Goal: Task Accomplishment & Management: Complete application form

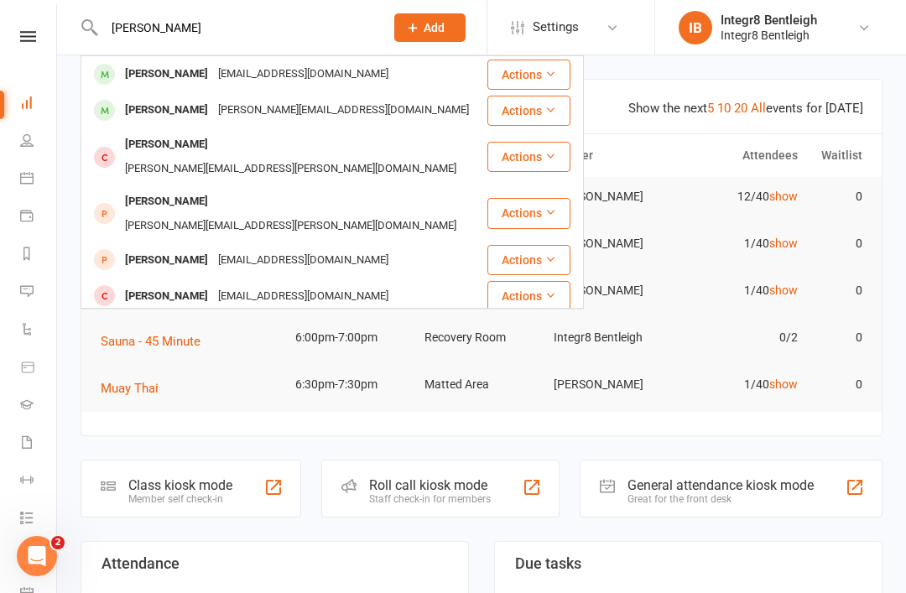
type input "[PERSON_NAME]"
click at [353, 105] on div "[PERSON_NAME] [PERSON_NAME][EMAIL_ADDRESS][DOMAIN_NAME]" at bounding box center [283, 110] width 403 height 34
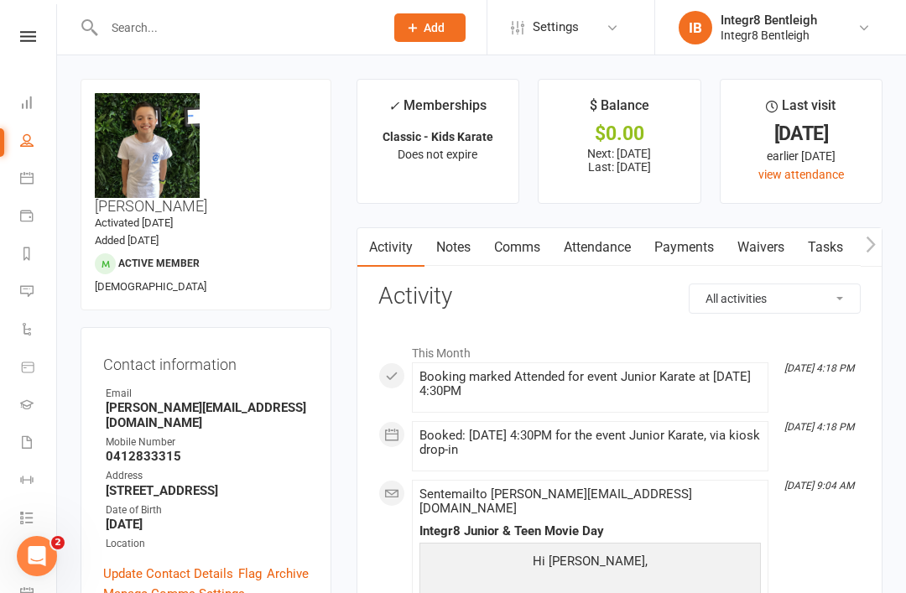
click at [753, 238] on link "Waivers" at bounding box center [760, 247] width 70 height 39
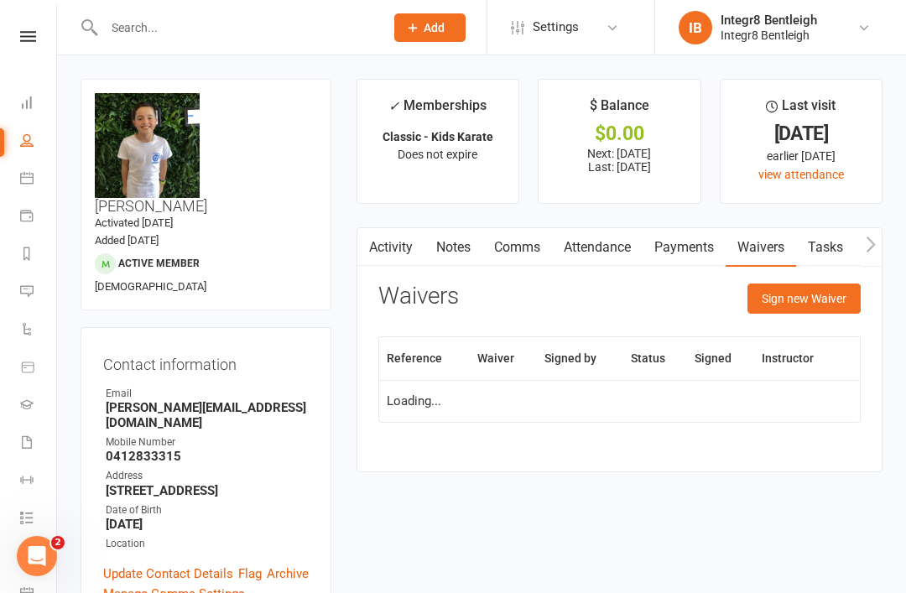
click at [814, 309] on button "Sign new Waiver" at bounding box center [803, 298] width 113 height 30
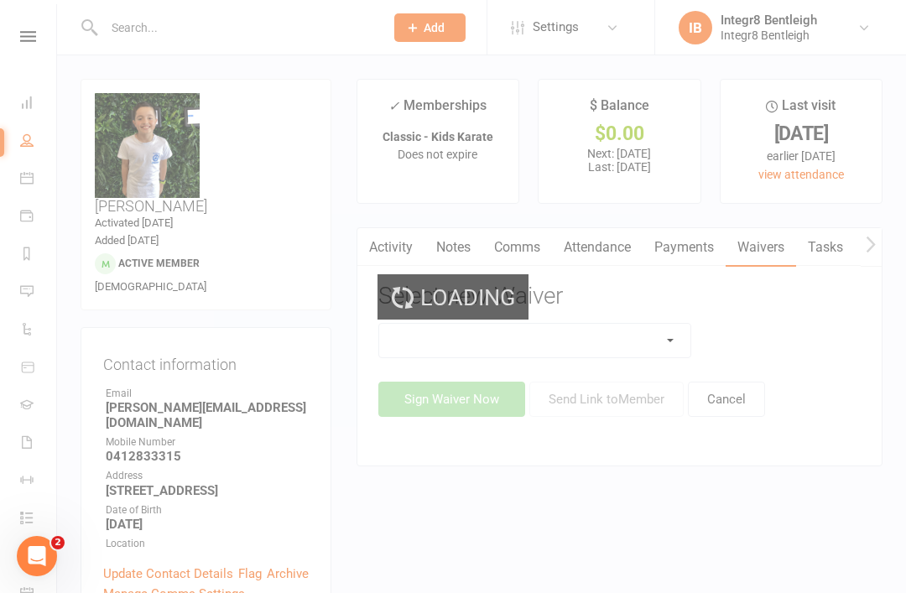
click at [616, 344] on div "Loading" at bounding box center [453, 296] width 906 height 593
click at [623, 342] on select at bounding box center [535, 341] width 312 height 34
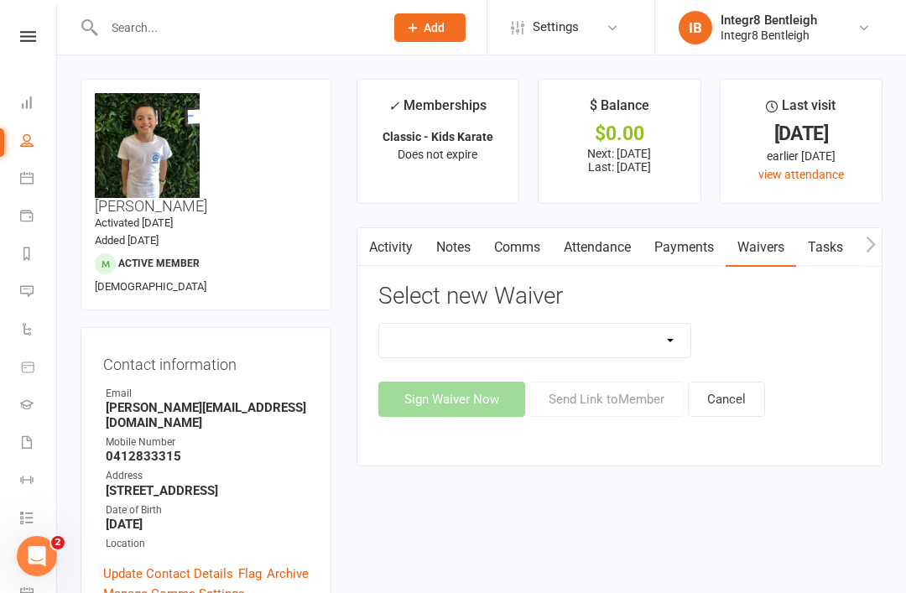
select select "10644"
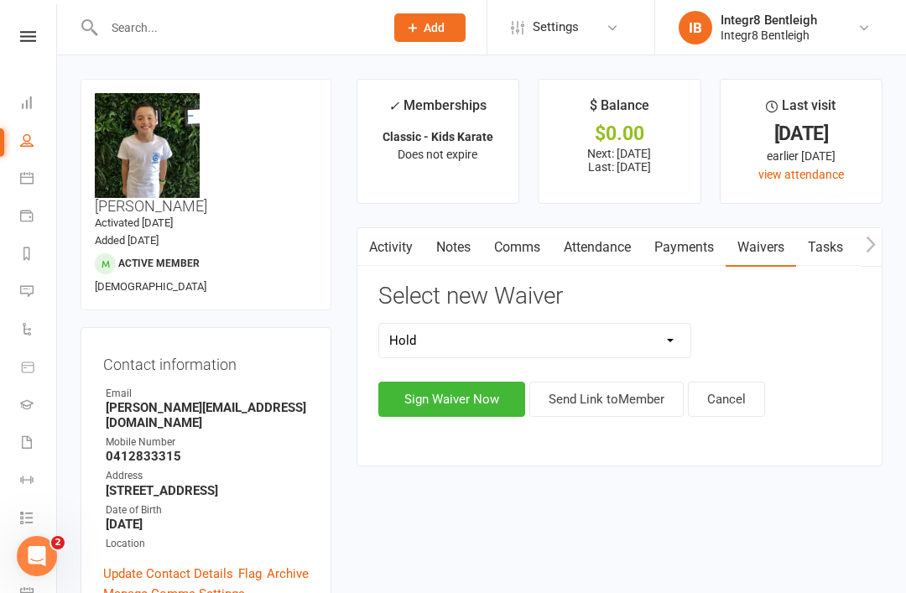
click at [458, 402] on button "Sign Waiver Now" at bounding box center [451, 399] width 147 height 35
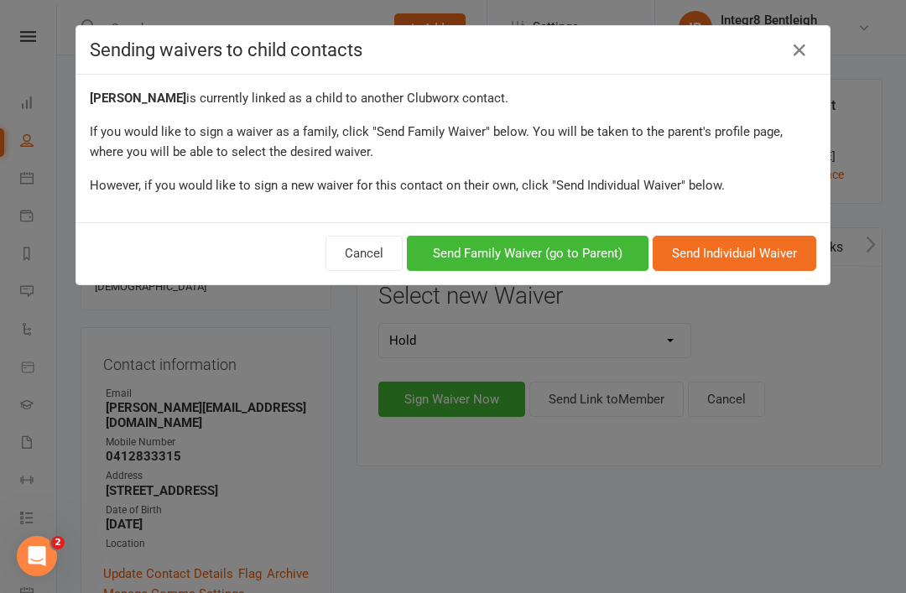
click at [598, 267] on button "Send Family Waiver (go to Parent)" at bounding box center [528, 253] width 242 height 35
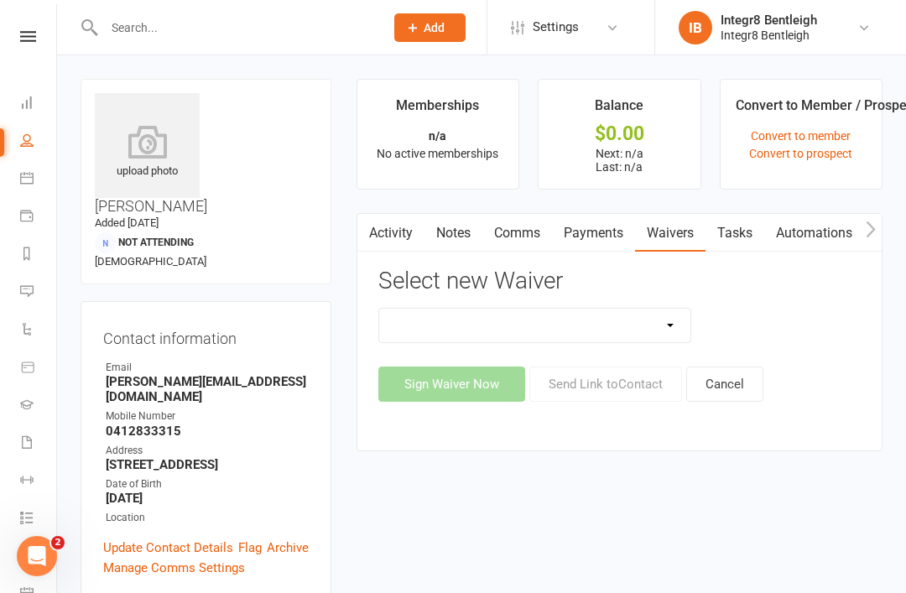
click at [538, 321] on select "10 Class Pass Cancellation Hold Membership Document Mobility Workshop No Payers…" at bounding box center [535, 326] width 312 height 34
select select "10644"
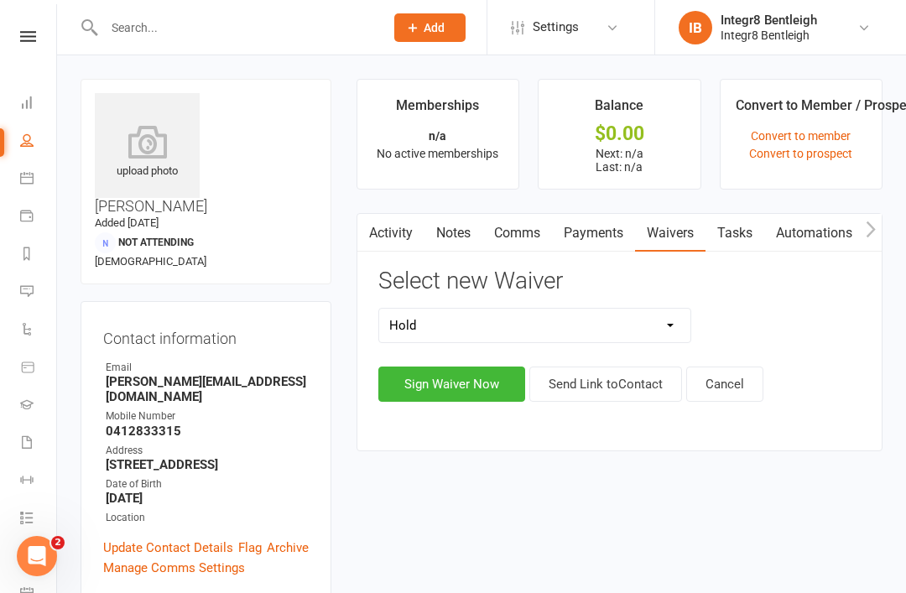
click at [491, 381] on button "Sign Waiver Now" at bounding box center [451, 383] width 147 height 35
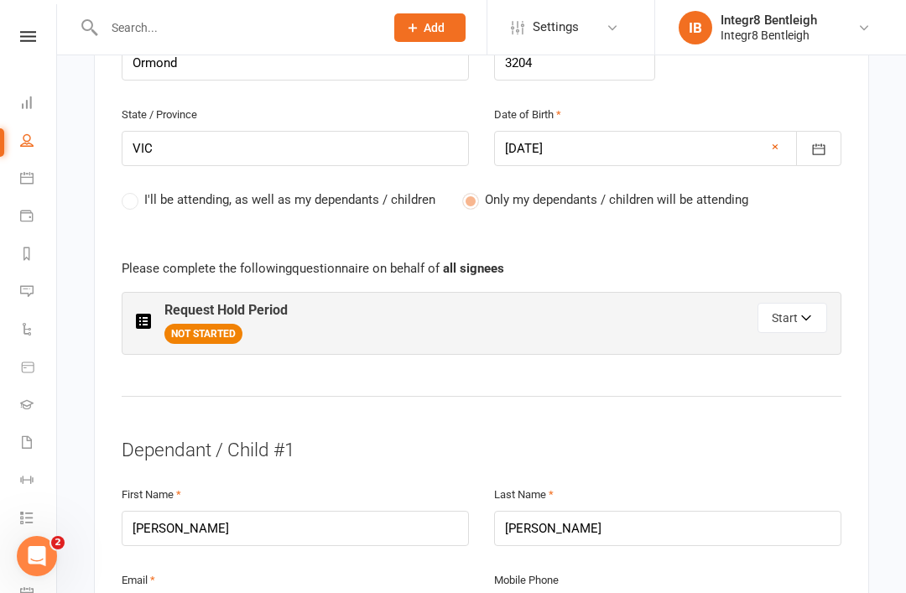
click at [777, 303] on button "Start" at bounding box center [792, 318] width 70 height 30
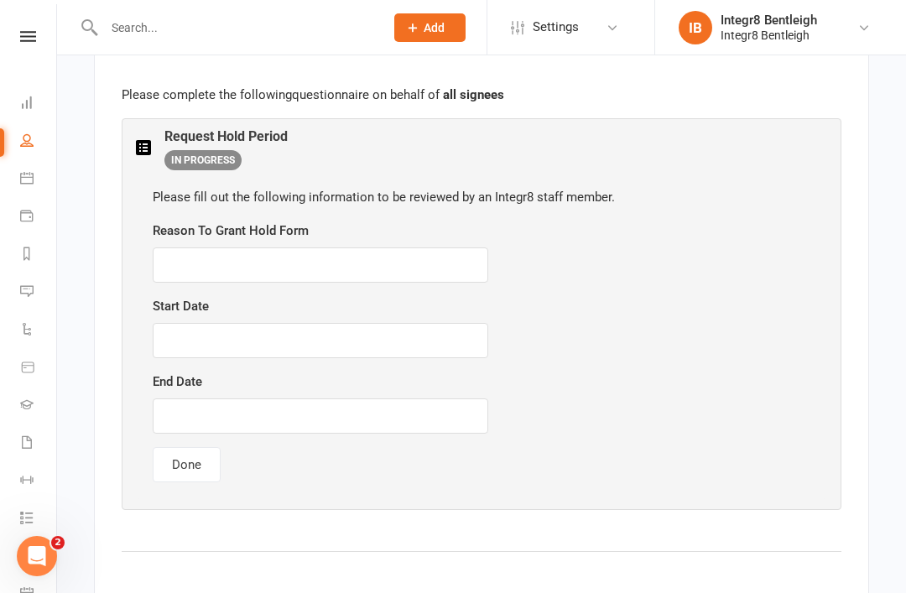
scroll to position [935, 0]
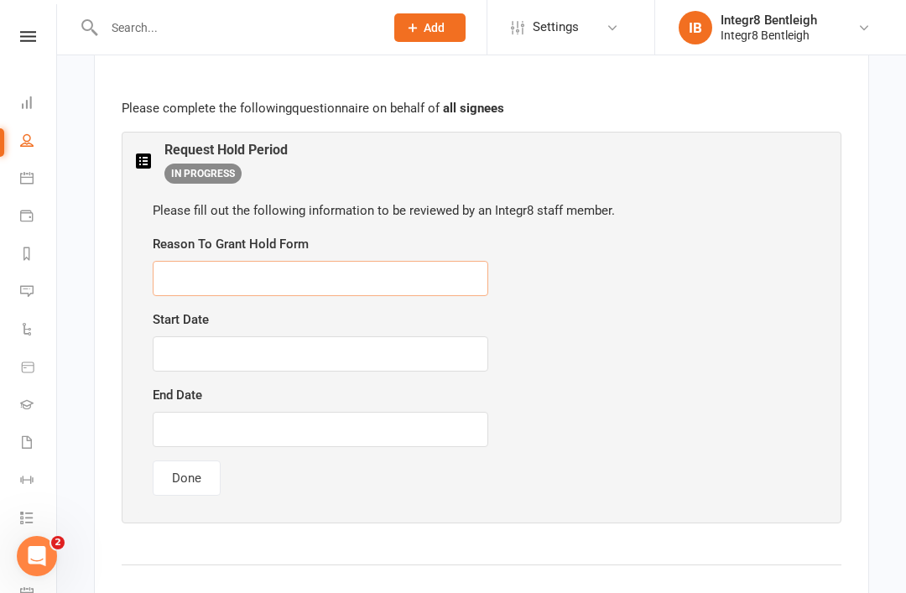
click at [186, 261] on input "text" at bounding box center [320, 278] width 335 height 35
type input "Travel"
click at [189, 336] on input "text" at bounding box center [320, 353] width 335 height 35
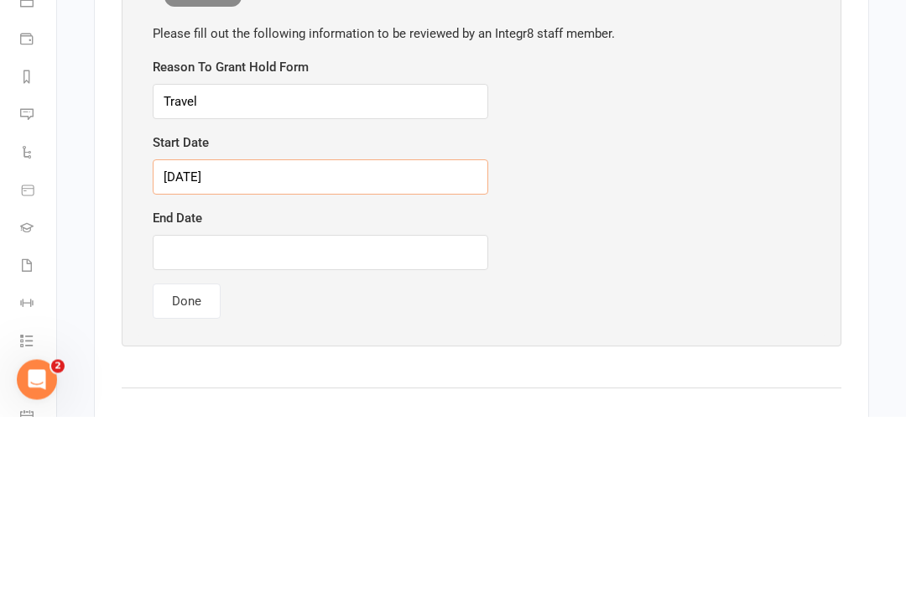
type input "[DATE]"
click at [184, 412] on input "text" at bounding box center [320, 429] width 335 height 35
type input "[DATE]"
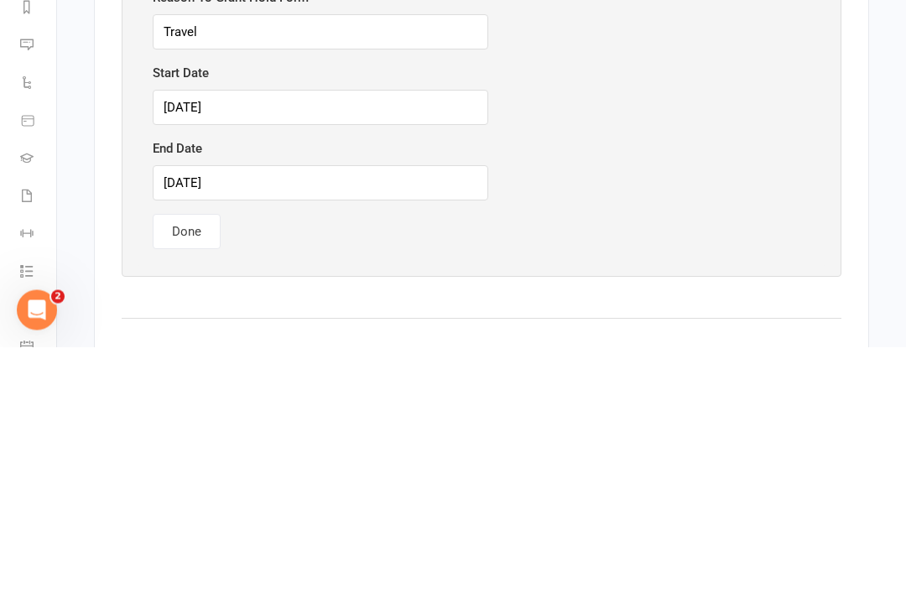
click at [182, 460] on button "Done" at bounding box center [187, 477] width 68 height 35
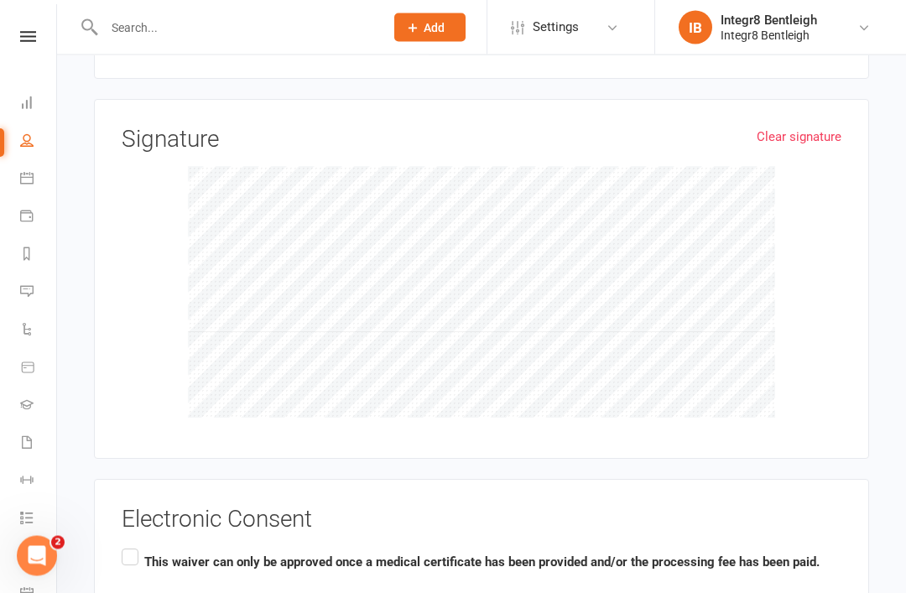
scroll to position [2533, 0]
click at [129, 545] on input "This waiver can only be approved once a medical certificate has been provided a…" at bounding box center [127, 545] width 11 height 0
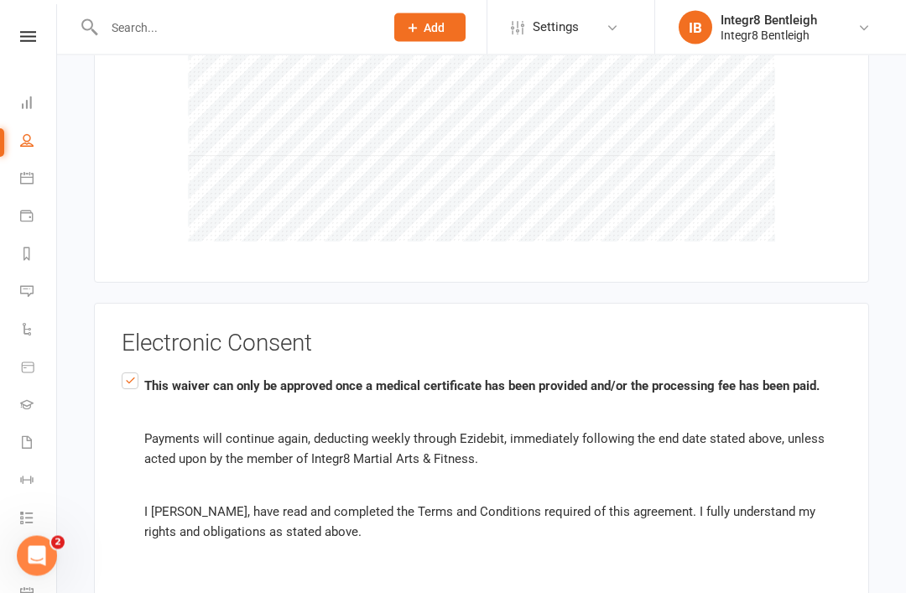
scroll to position [2748, 0]
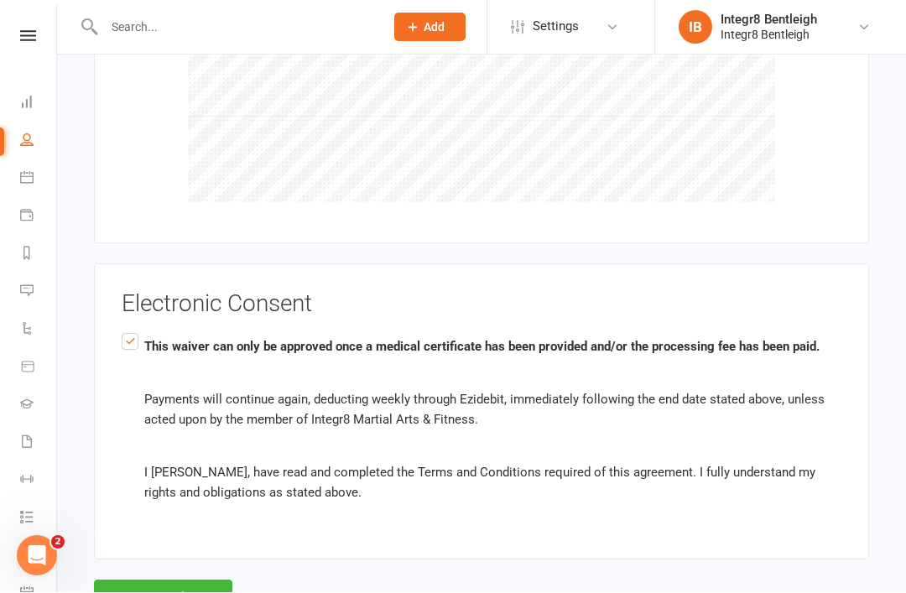
click at [199, 580] on button "Agree & Submit" at bounding box center [163, 597] width 138 height 35
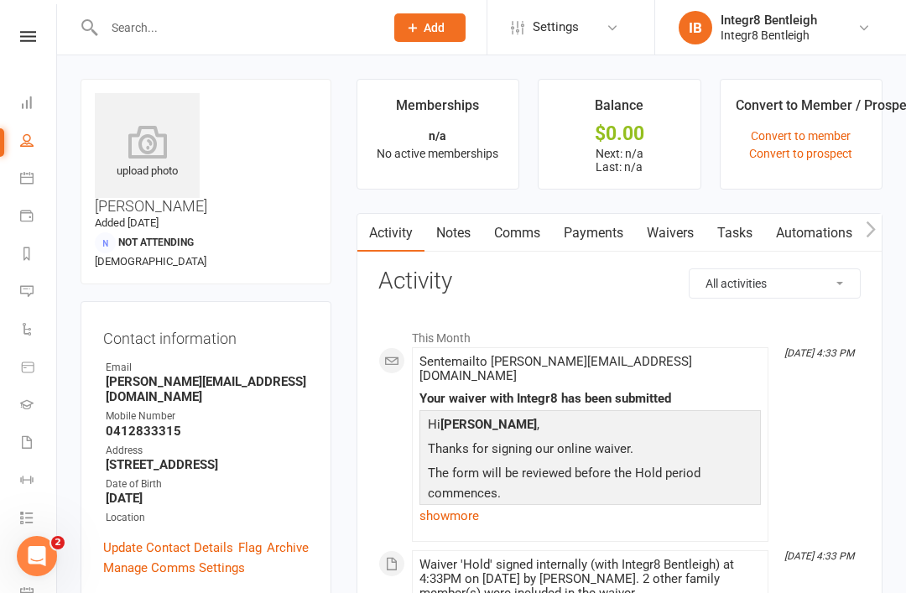
click at [182, 24] on input "text" at bounding box center [235, 27] width 273 height 23
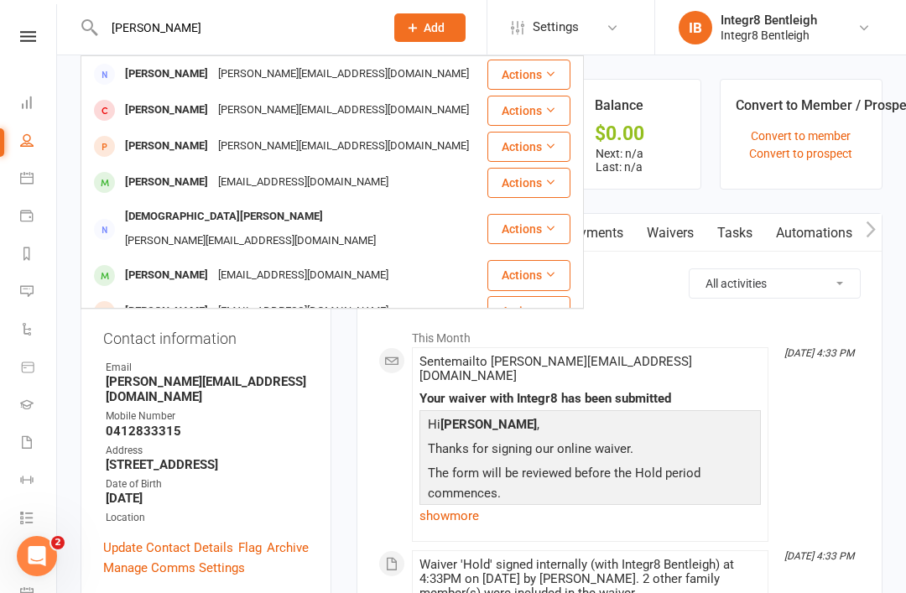
type input "[PERSON_NAME]"
click at [127, 180] on div "[PERSON_NAME]" at bounding box center [166, 182] width 93 height 24
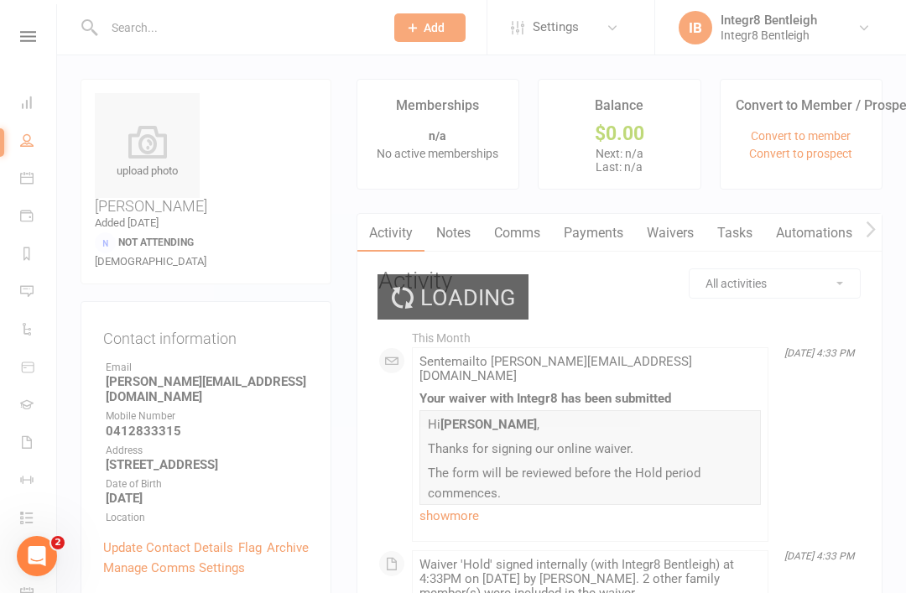
click at [669, 236] on div "Loading" at bounding box center [453, 296] width 906 height 593
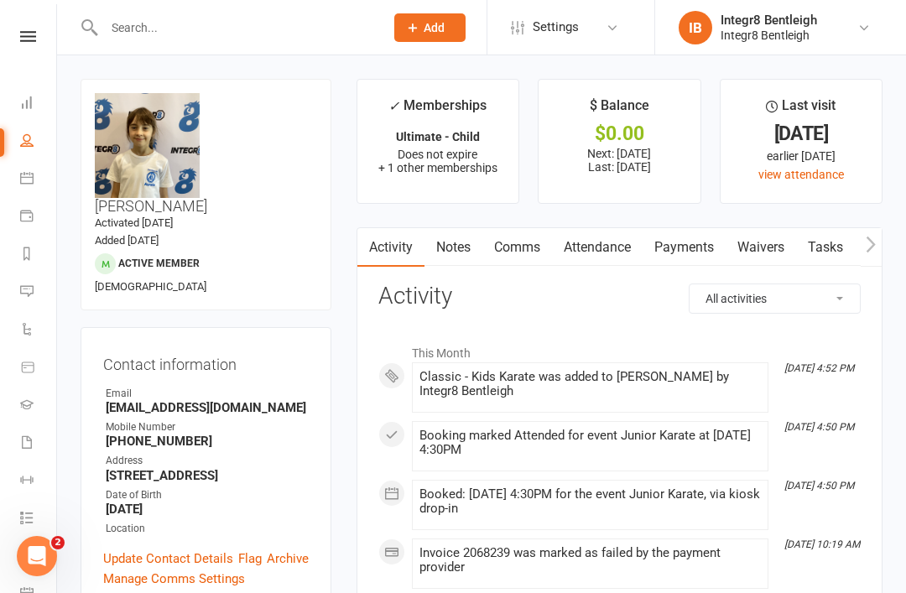
click at [685, 251] on link "Payments" at bounding box center [683, 247] width 83 height 39
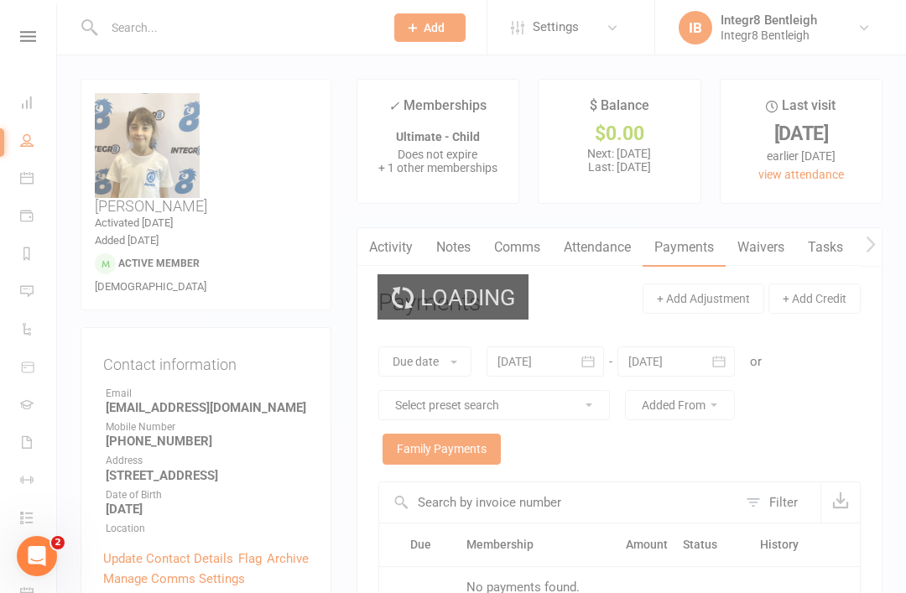
click at [748, 242] on div "Loading" at bounding box center [453, 296] width 906 height 593
click at [761, 252] on div "Loading" at bounding box center [453, 296] width 906 height 593
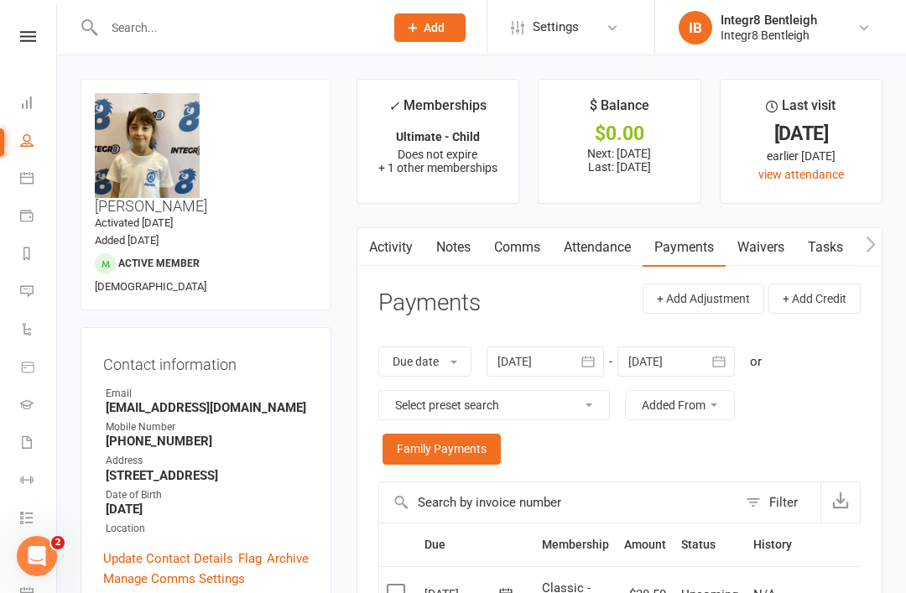
click at [763, 249] on link "Waivers" at bounding box center [760, 247] width 70 height 39
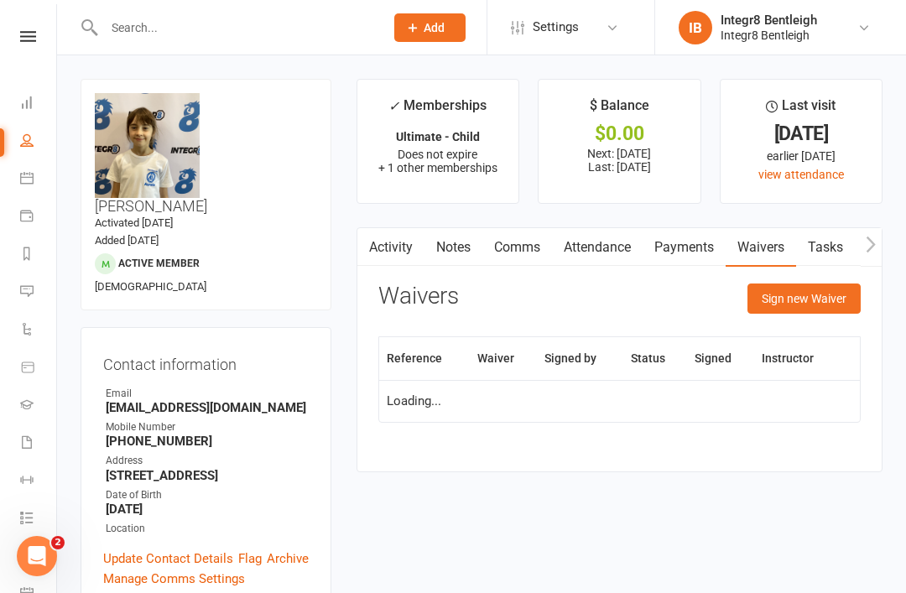
click at [800, 292] on button "Sign new Waiver" at bounding box center [803, 298] width 113 height 30
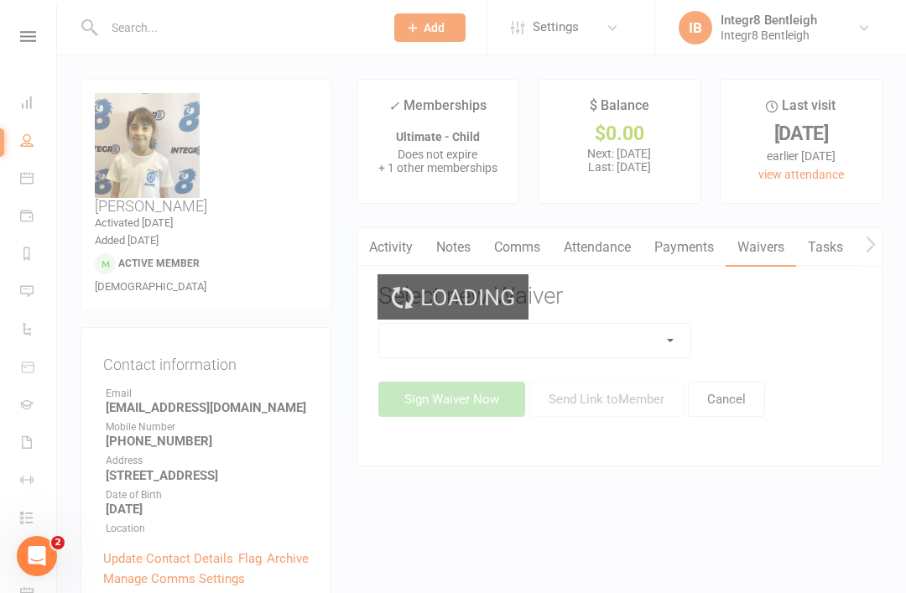
click at [600, 333] on div "Loading" at bounding box center [453, 296] width 906 height 593
click at [634, 332] on div "Loading" at bounding box center [453, 296] width 906 height 593
click at [645, 330] on select at bounding box center [535, 341] width 312 height 34
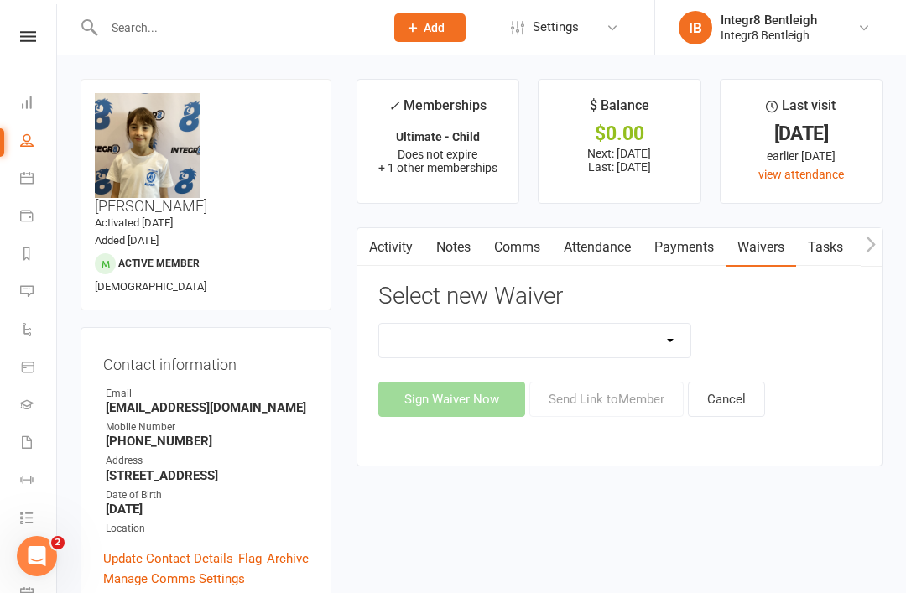
select select "6302"
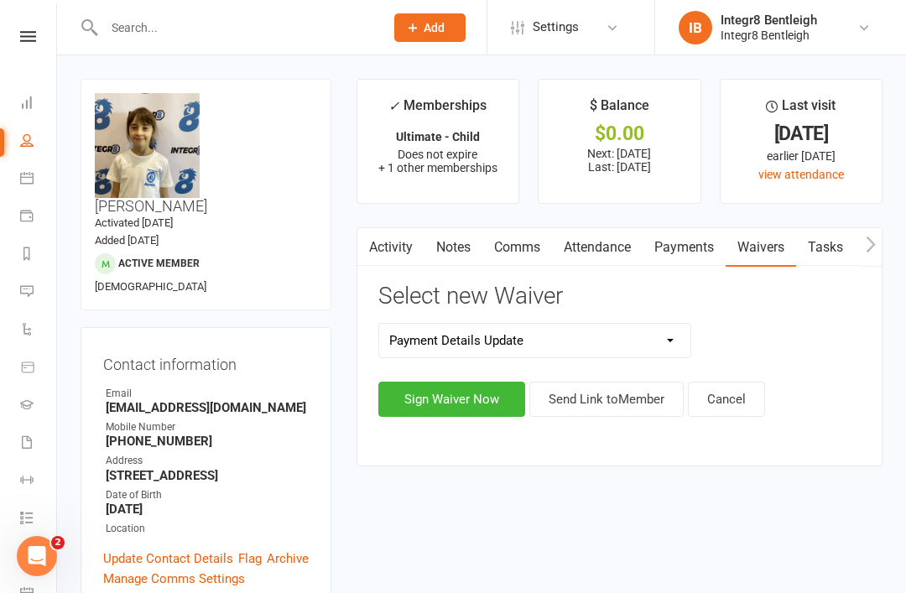
click at [474, 389] on button "Sign Waiver Now" at bounding box center [451, 399] width 147 height 35
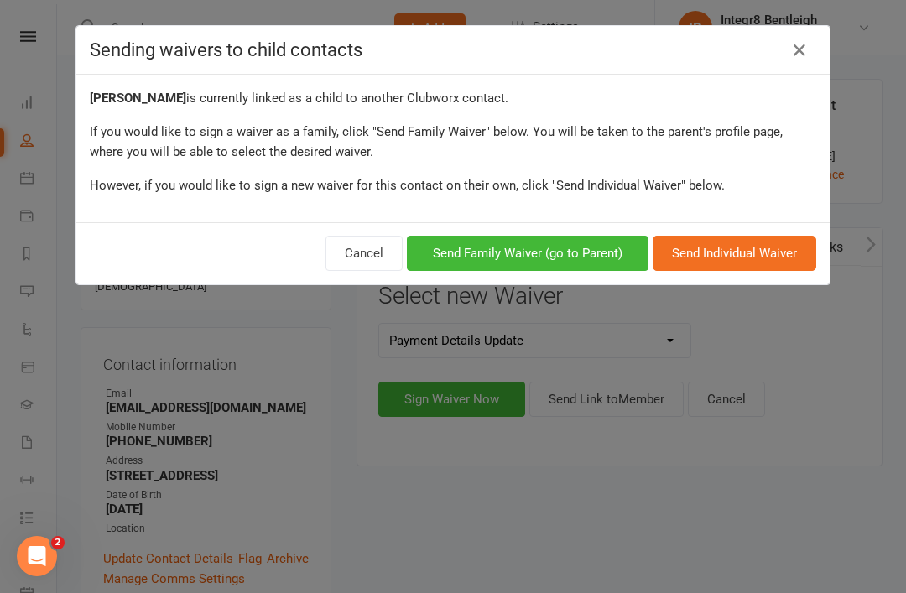
click at [594, 256] on button "Send Family Waiver (go to Parent)" at bounding box center [528, 253] width 242 height 35
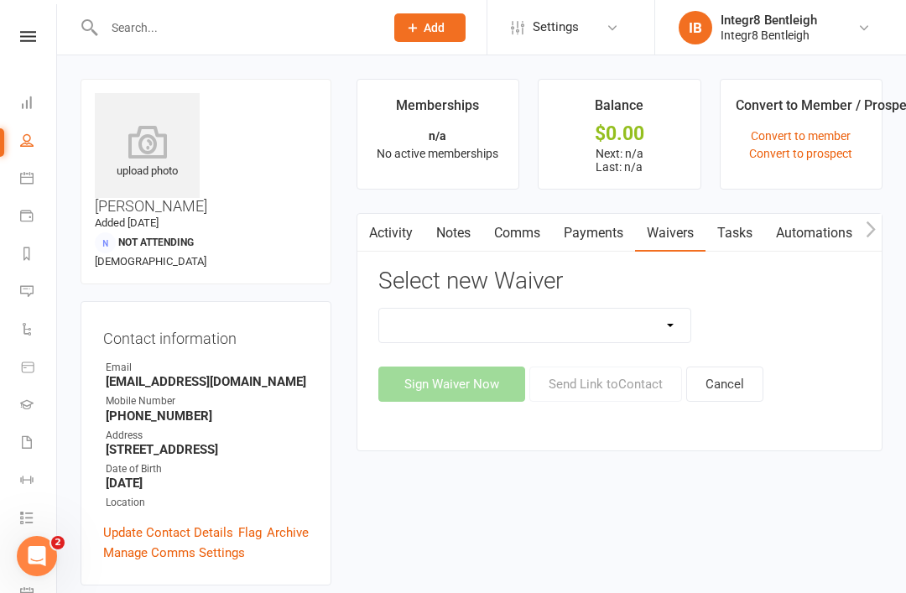
click at [590, 321] on select "10 Class Pass Cancellation Hold Membership Document Mobility Workshop No Payers…" at bounding box center [535, 326] width 312 height 34
select select "6302"
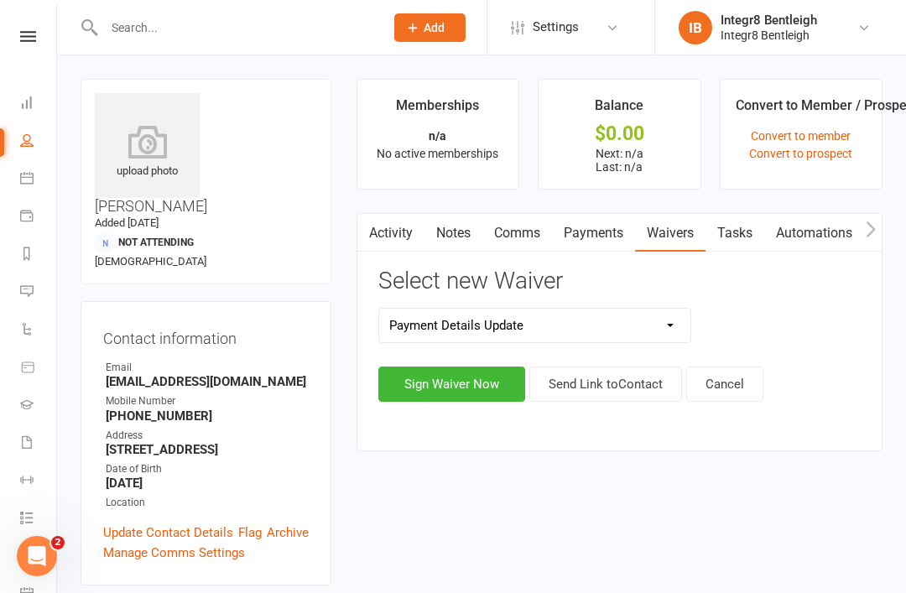
click at [467, 376] on button "Sign Waiver Now" at bounding box center [451, 383] width 147 height 35
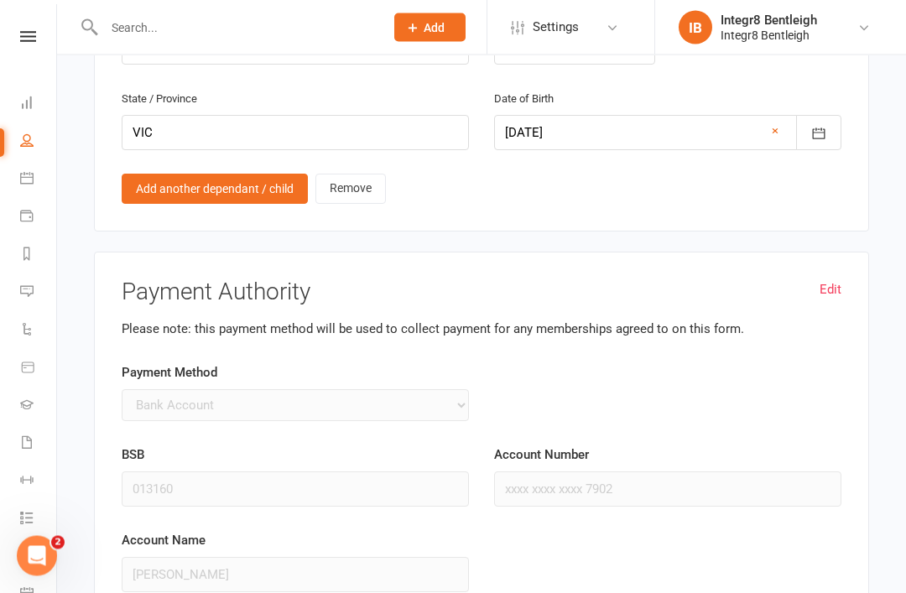
scroll to position [1324, 0]
click at [181, 486] on div "BSB 013160" at bounding box center [295, 489] width 372 height 86
click at [163, 575] on div "Account Name [PERSON_NAME]" at bounding box center [295, 575] width 372 height 86
click at [175, 364] on label "Payment Method" at bounding box center [170, 374] width 96 height 20
click at [166, 364] on label "Payment Method" at bounding box center [170, 374] width 96 height 20
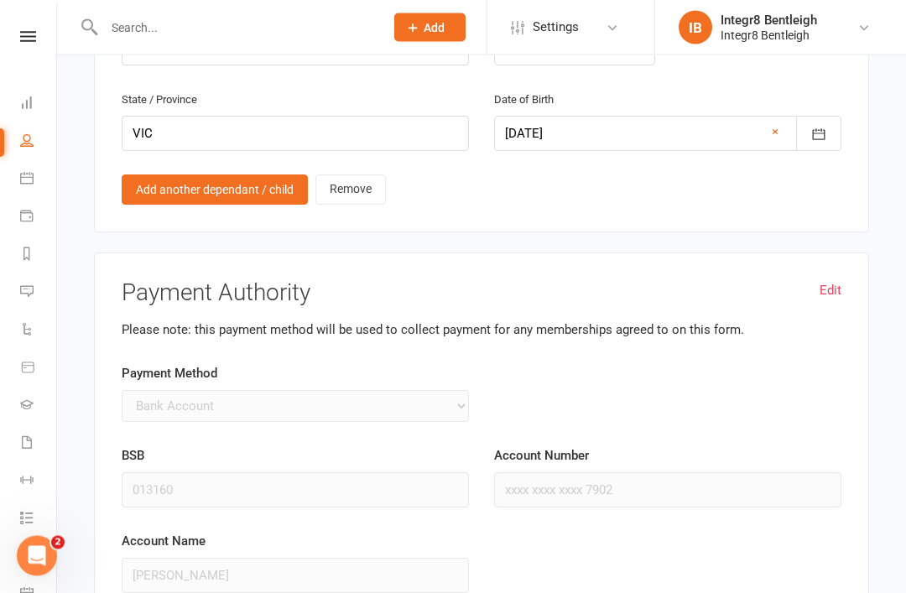
click at [167, 364] on div "Payment Method Credit Card Bank Account" at bounding box center [295, 393] width 347 height 59
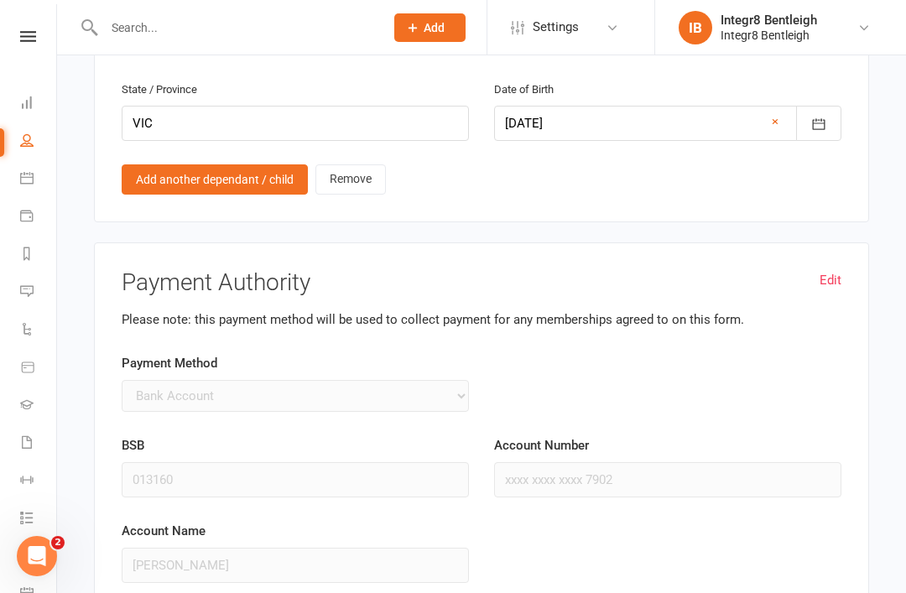
scroll to position [1387, 0]
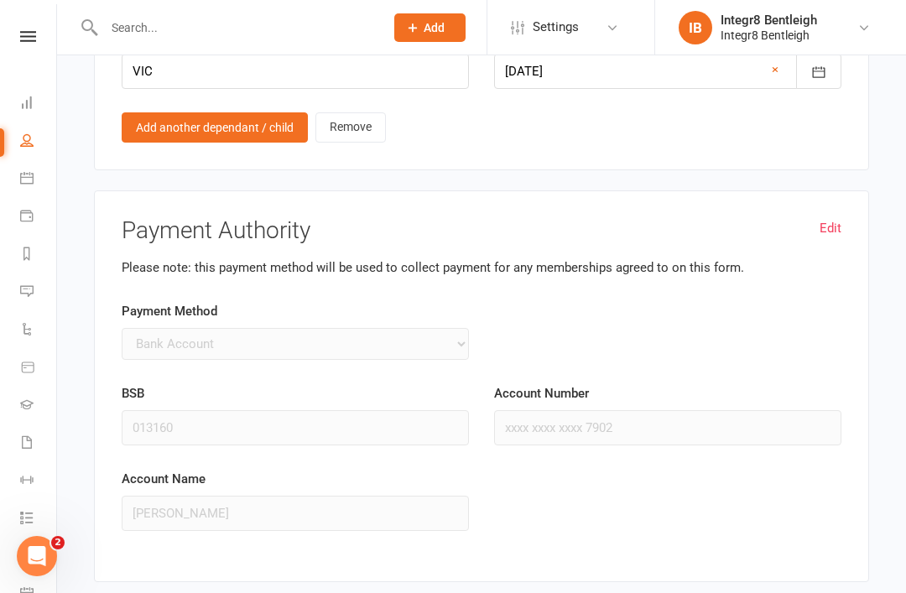
click at [839, 218] on link "Edit" at bounding box center [830, 228] width 22 height 20
select select "credit_card"
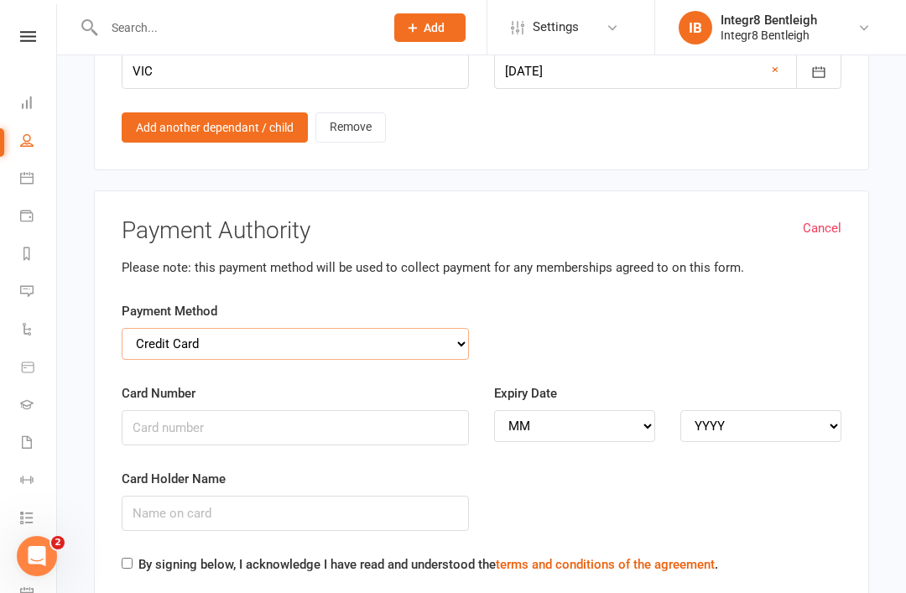
click at [258, 328] on select "Credit Card Bank Account" at bounding box center [295, 344] width 347 height 32
click at [256, 410] on input "Card Number" at bounding box center [295, 427] width 347 height 35
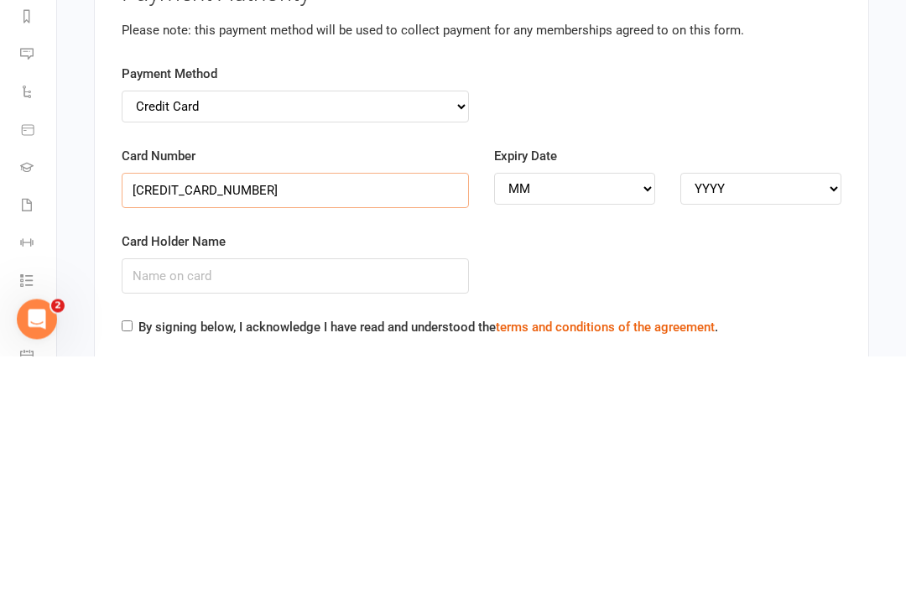
type input "[CREDIT_CARD_NUMBER]"
click at [143, 496] on input "Card Holder Name" at bounding box center [295, 513] width 347 height 35
type input "[PERSON_NAME]"
click at [524, 410] on select "MM 01 02 03 04 05 06 07 08 09 10 11 12" at bounding box center [574, 426] width 161 height 32
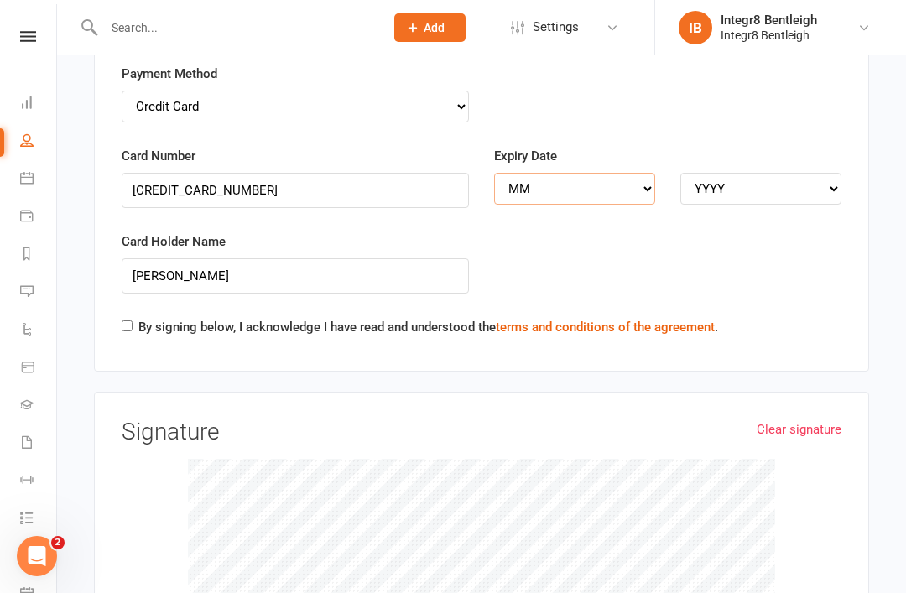
select select "02"
click at [699, 173] on select "YYYY 2025 2026 2027 2028 2029 2030 2031 2032 2033 2034" at bounding box center [760, 189] width 161 height 32
select select "2029"
click at [132, 320] on input "By signing below, I acknowledge I have read and understood the terms and condit…" at bounding box center [127, 325] width 11 height 11
checkbox input "true"
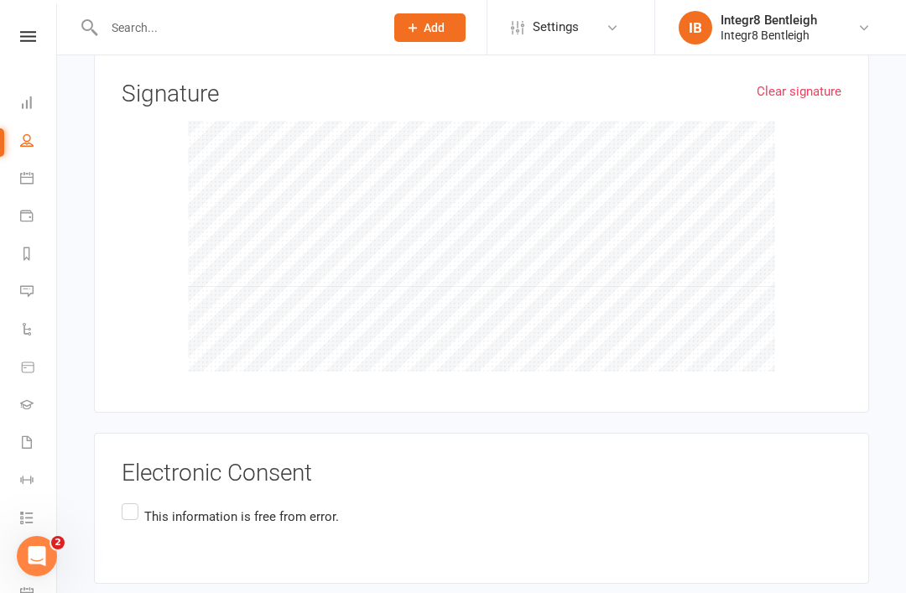
scroll to position [1981, 0]
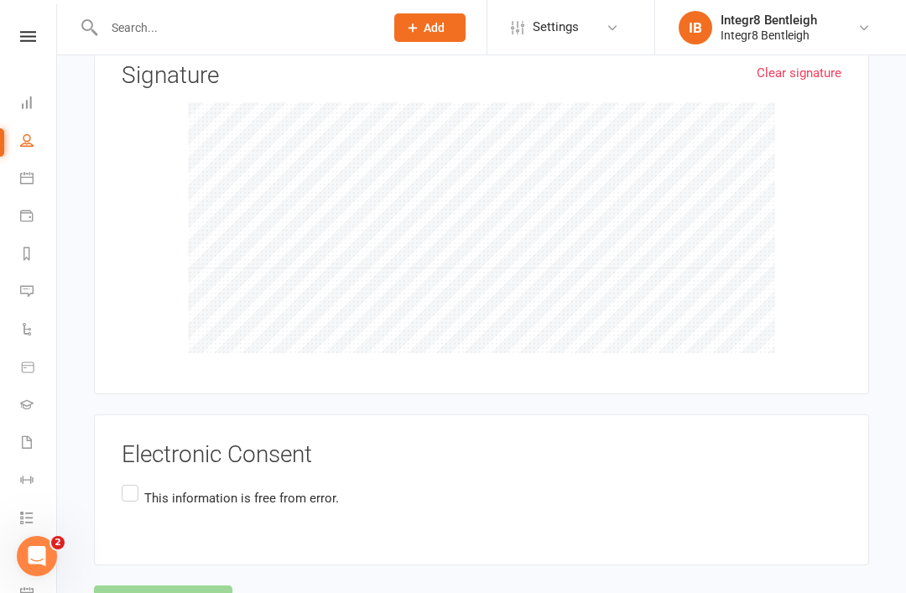
click at [147, 488] on p "This information is free from error." at bounding box center [241, 498] width 195 height 20
click at [132, 481] on input "This information is free from error." at bounding box center [127, 481] width 11 height 0
click at [184, 585] on button "Agree & Submit" at bounding box center [163, 602] width 138 height 35
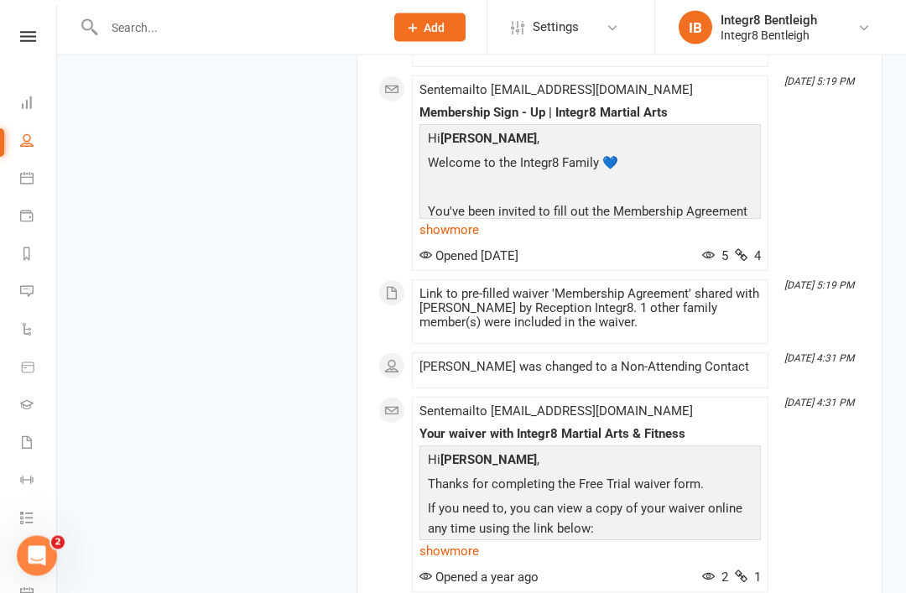
scroll to position [1758, 0]
